Goal: Transaction & Acquisition: Purchase product/service

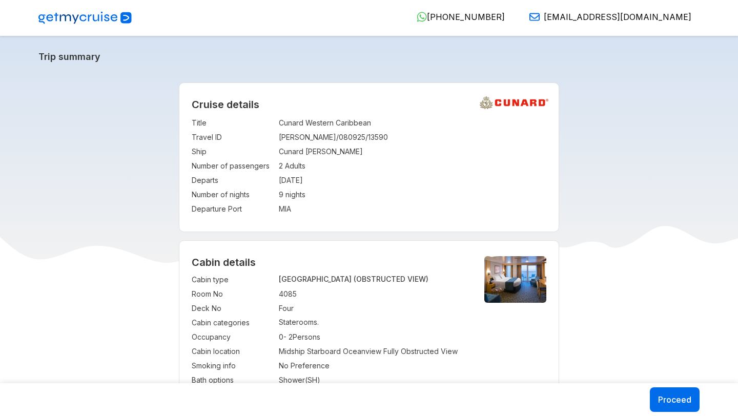
select select "*"
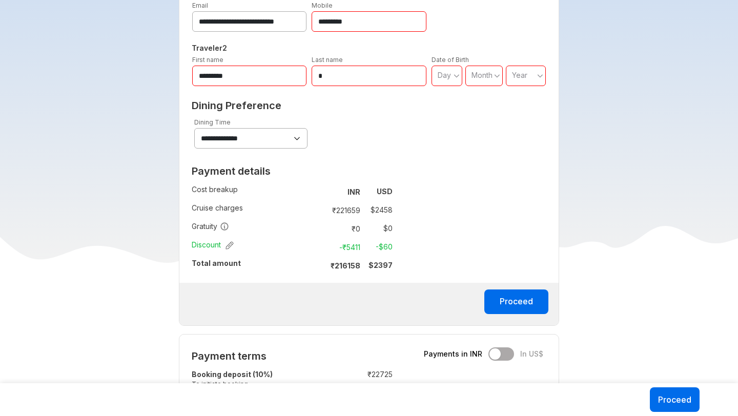
scroll to position [622, 0]
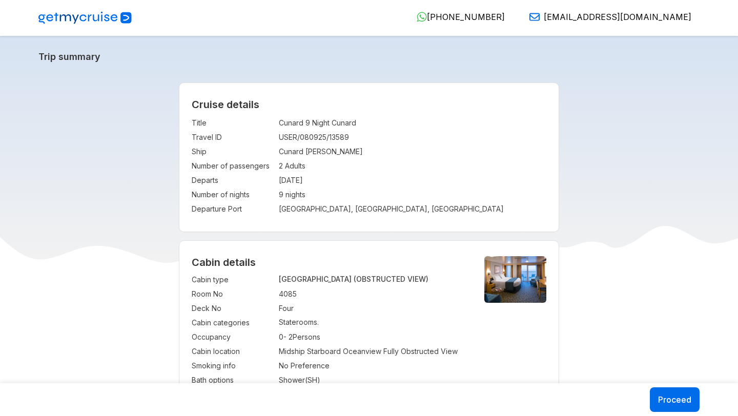
select select "*"
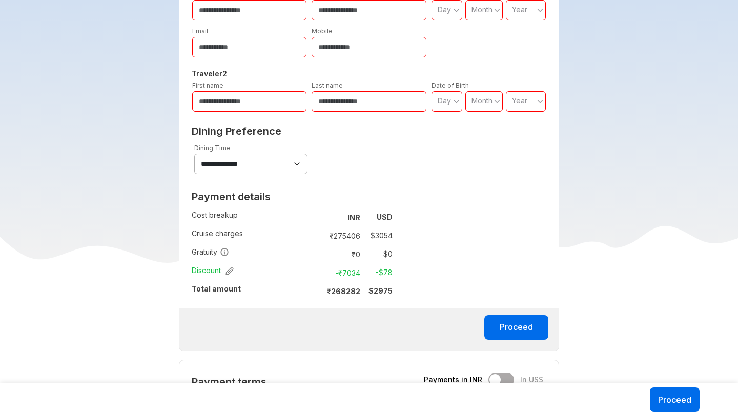
scroll to position [508, 0]
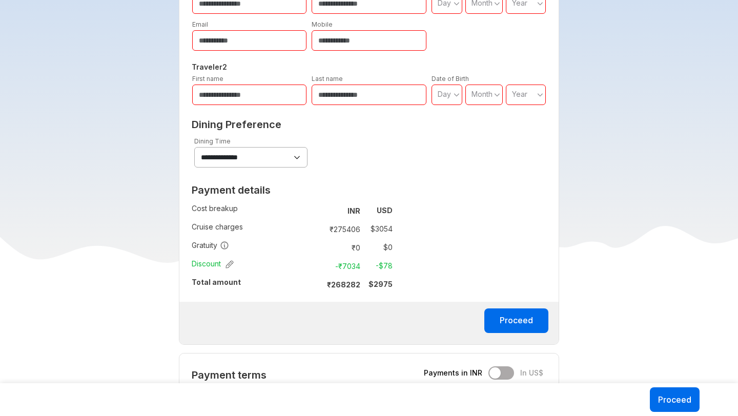
click at [382, 229] on td "$ 3054" at bounding box center [378, 229] width 28 height 14
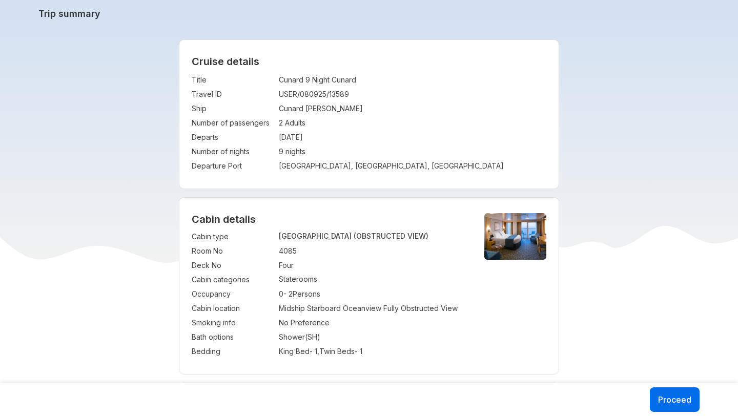
scroll to position [87, 0]
